Goal: Check status

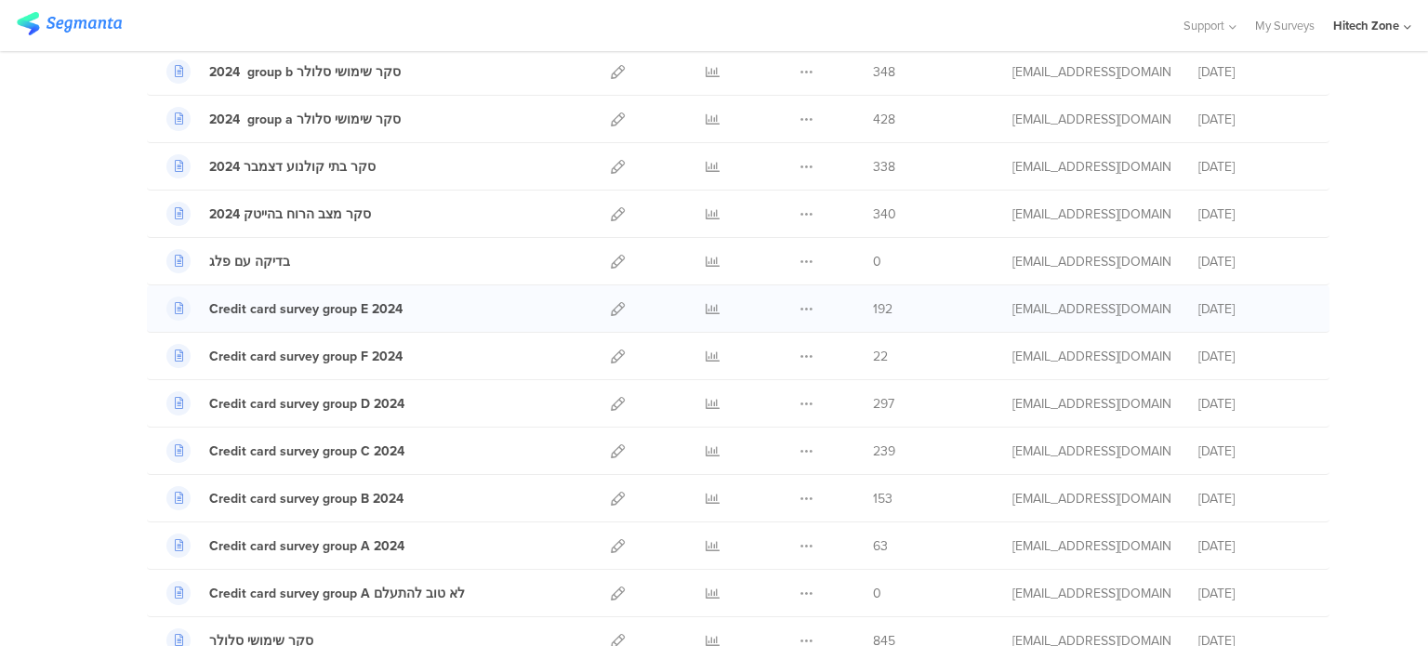
scroll to position [817, 0]
click at [615, 350] on icon at bounding box center [618, 357] width 14 height 14
click at [710, 350] on icon at bounding box center [713, 357] width 14 height 14
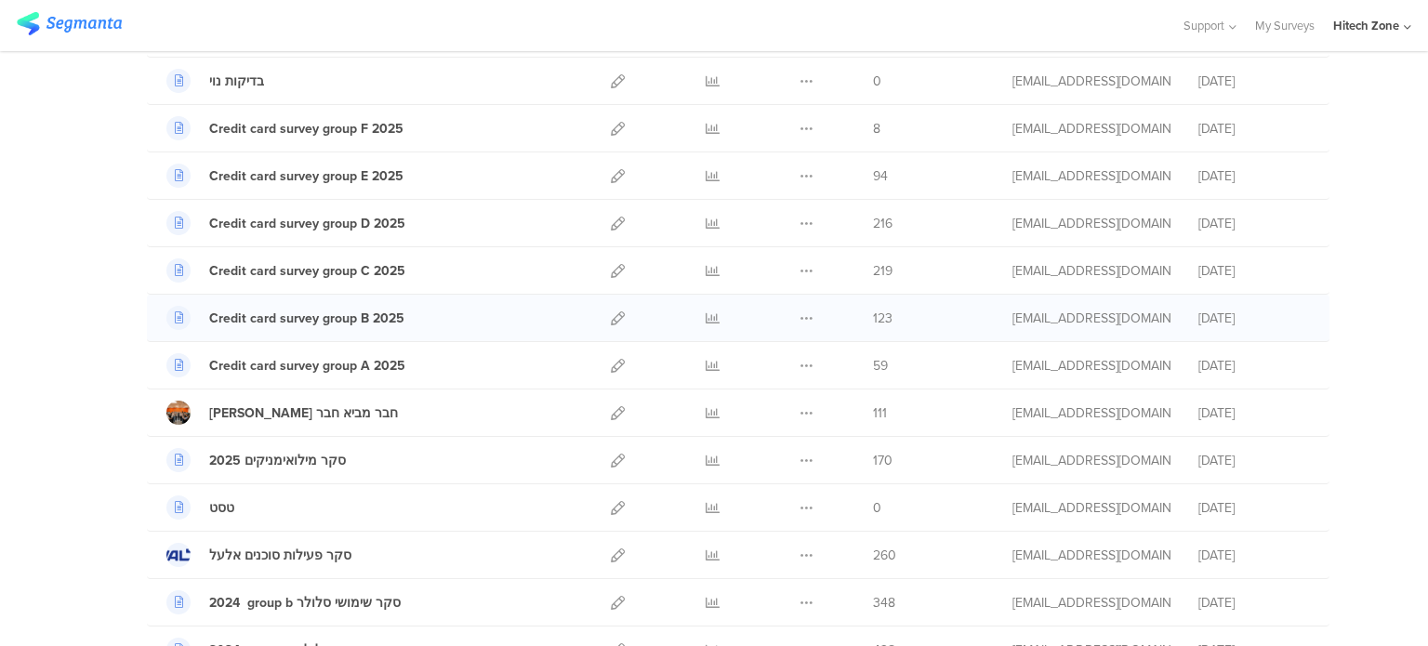
scroll to position [241, 0]
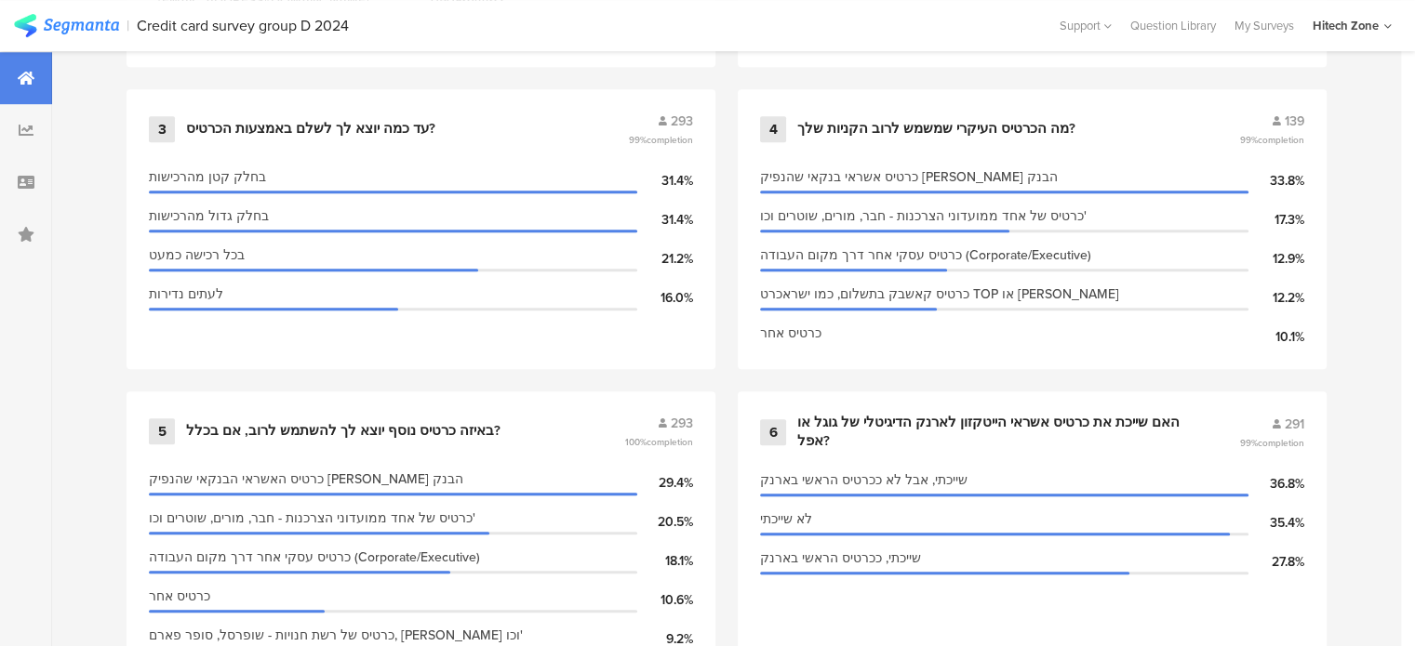
scroll to position [1112, 0]
